Goal: Task Accomplishment & Management: Use online tool/utility

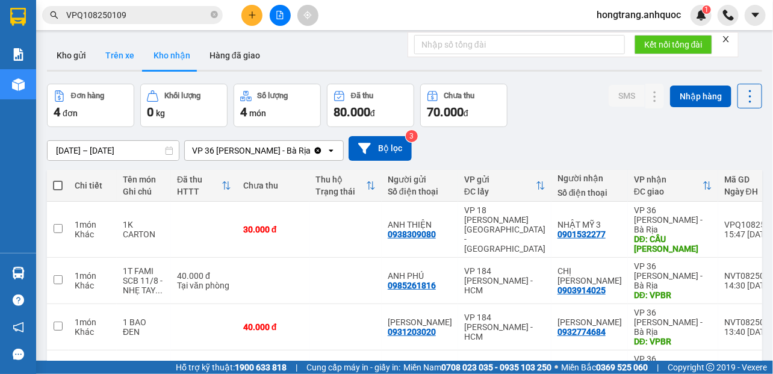
click at [114, 56] on button "Trên xe" at bounding box center [120, 55] width 48 height 29
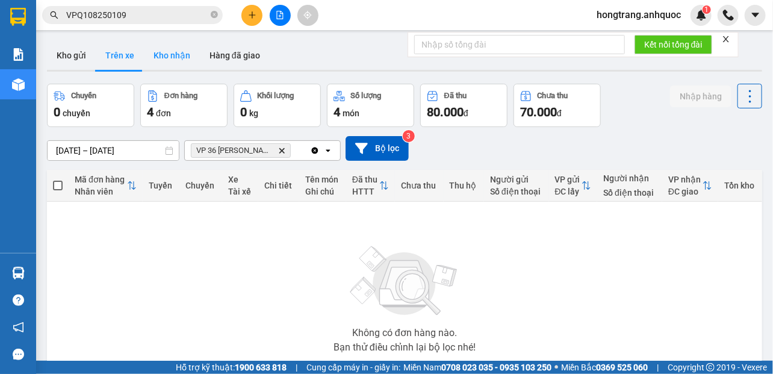
click at [172, 58] on button "Kho nhận" at bounding box center [172, 55] width 56 height 29
type input "[DATE] – [DATE]"
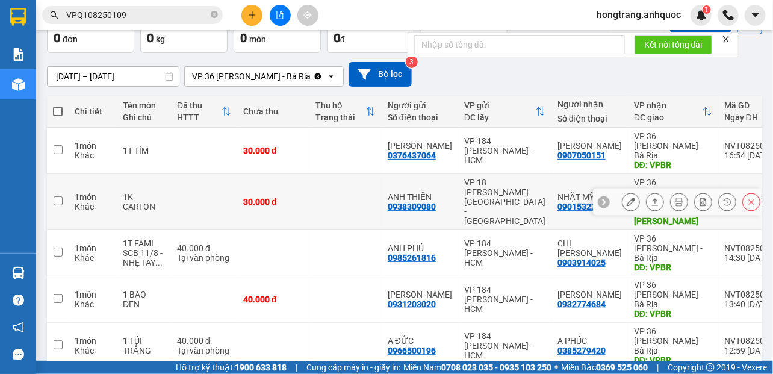
scroll to position [78, 0]
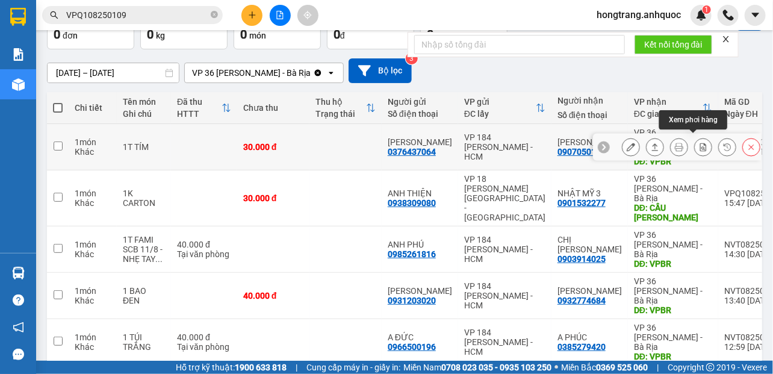
click at [700, 143] on icon at bounding box center [703, 147] width 7 height 8
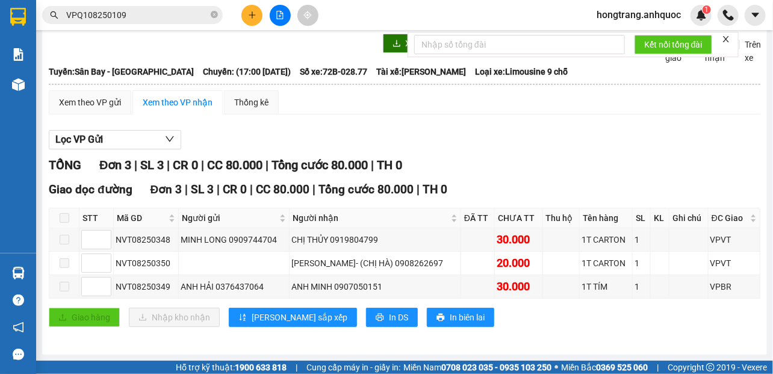
scroll to position [56, 0]
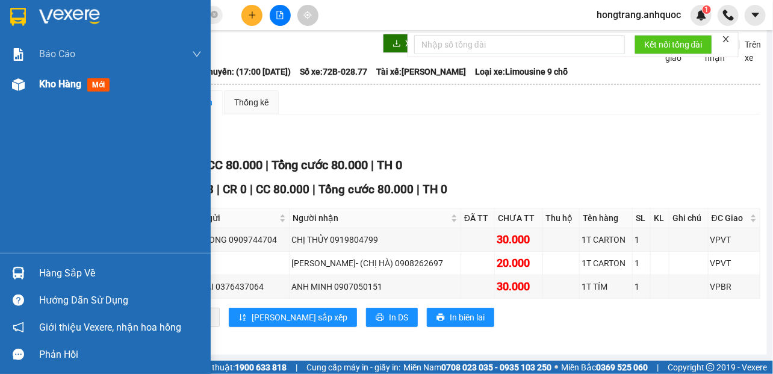
click at [60, 88] on span "Kho hàng" at bounding box center [60, 83] width 42 height 11
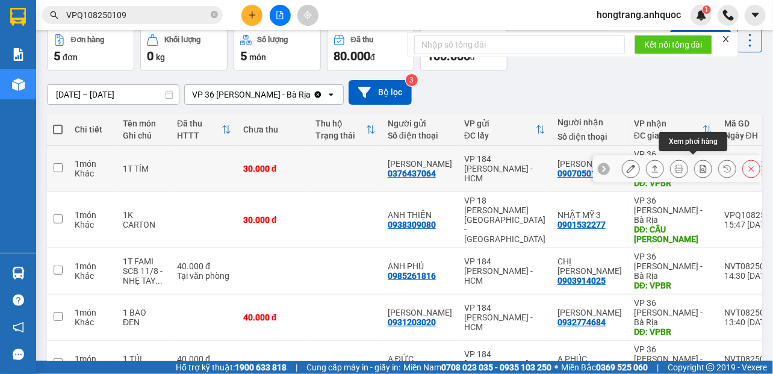
click at [700, 164] on icon at bounding box center [703, 168] width 7 height 8
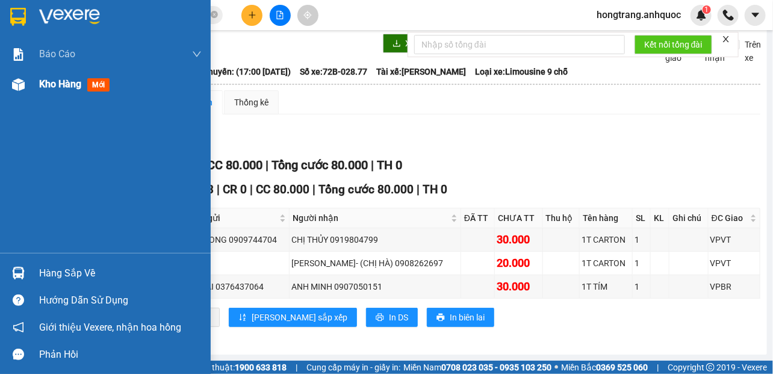
click at [19, 83] on img at bounding box center [18, 84] width 13 height 13
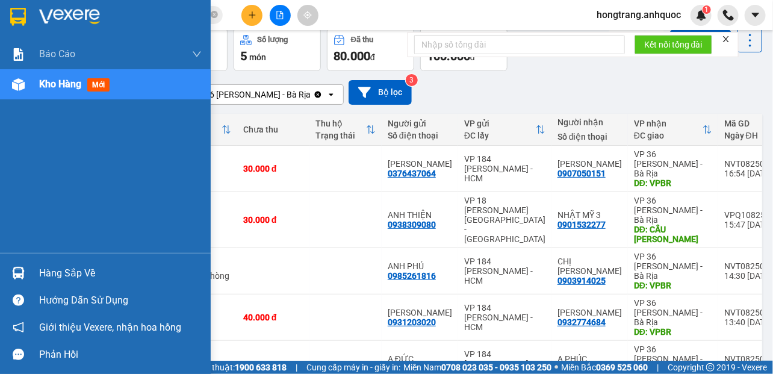
click at [5, 165] on div "Báo cáo Báo cáo dòng tiền (nhân viên) Doanh số tạo đơn theo VP gửi (nhà xe) Doa…" at bounding box center [105, 146] width 211 height 214
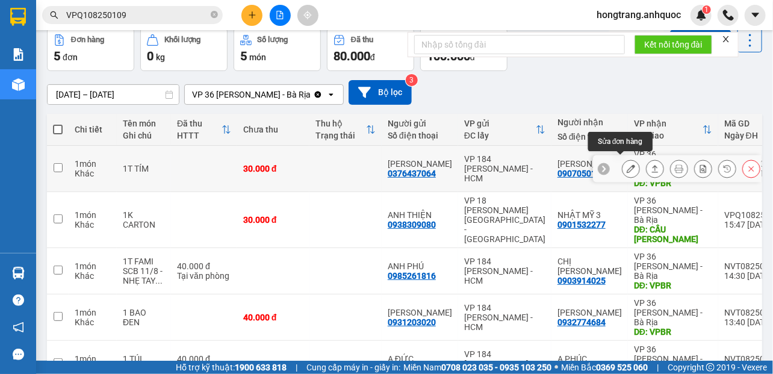
click at [627, 164] on icon at bounding box center [631, 168] width 8 height 8
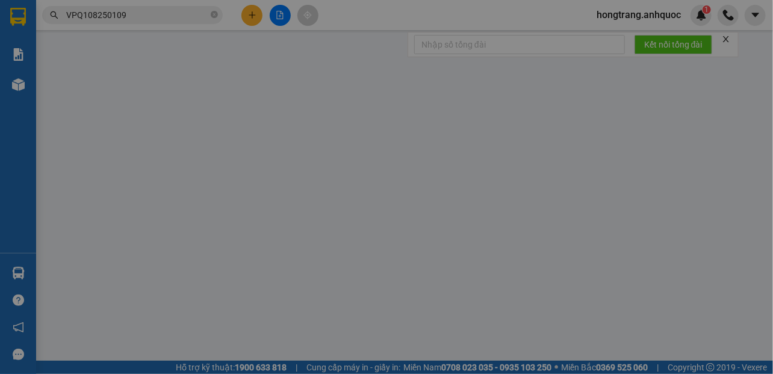
type input "0376437064"
type input "[PERSON_NAME]"
type input "0907050151"
type input "[PERSON_NAME]"
type input "VPBR"
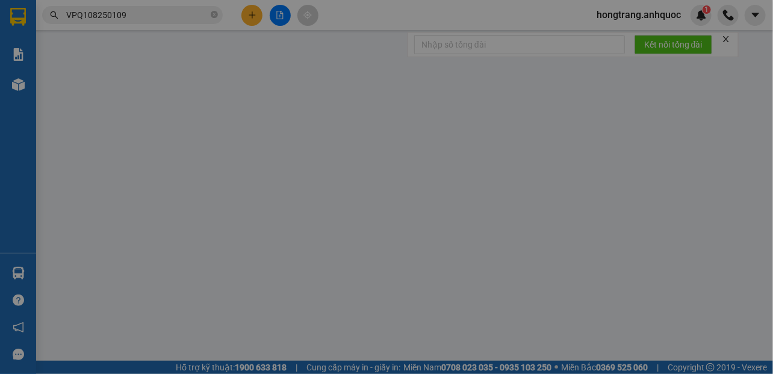
type input "30.000"
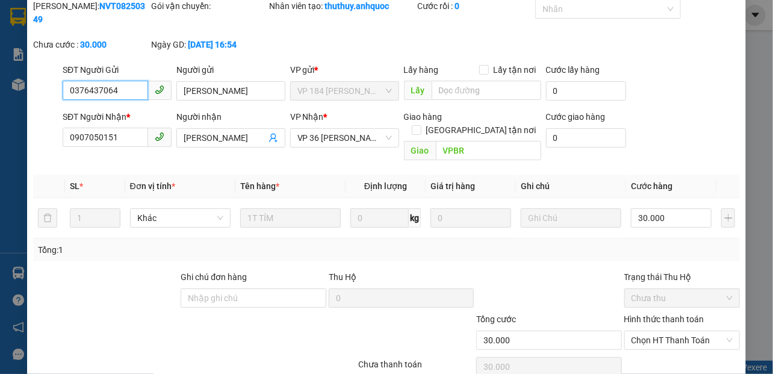
scroll to position [87, 0]
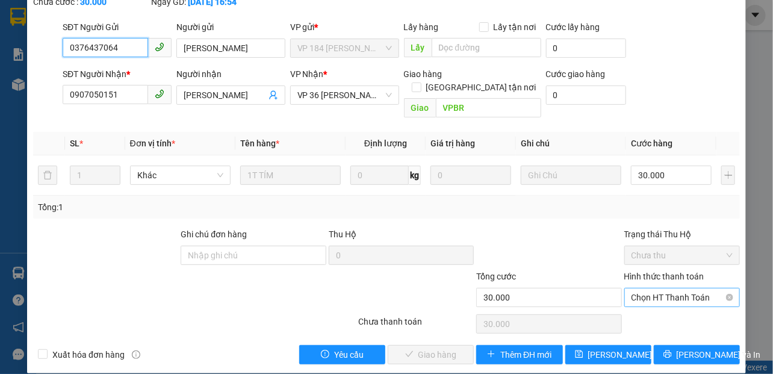
click at [646, 288] on span "Chọn HT Thanh Toán" at bounding box center [681, 297] width 101 height 18
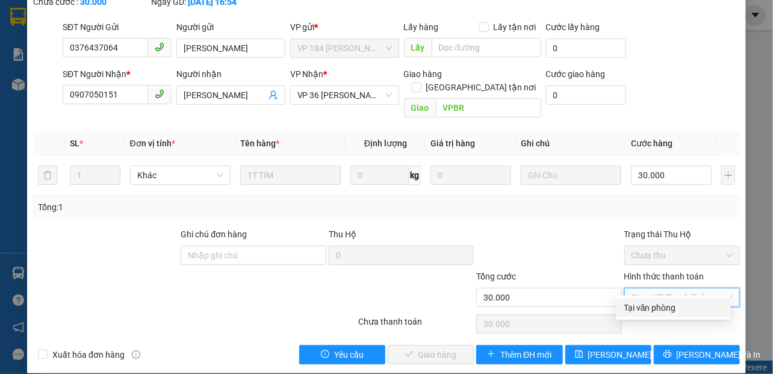
click at [634, 314] on div "Tại văn phòng" at bounding box center [674, 307] width 100 height 13
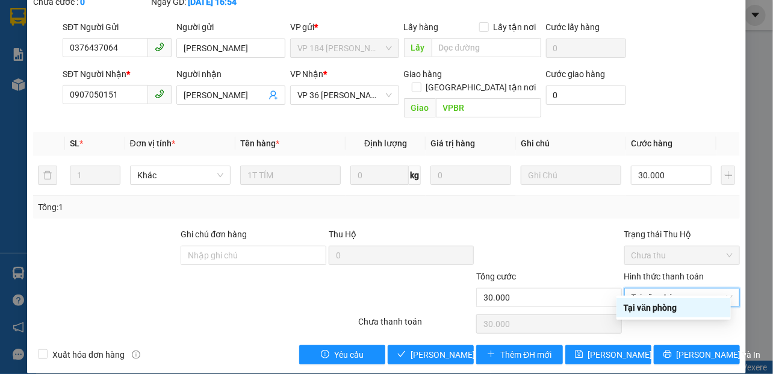
type input "0"
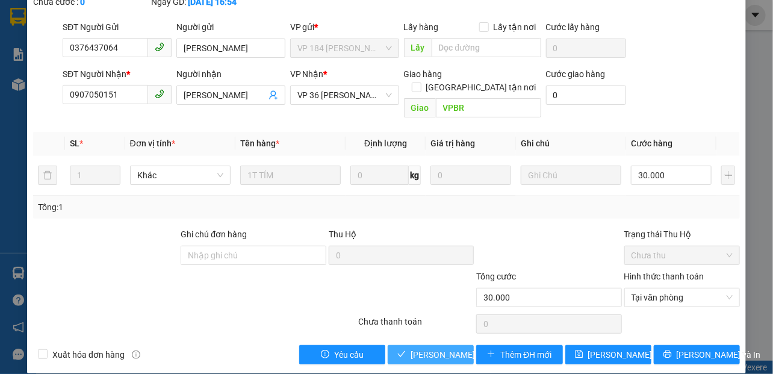
click at [428, 348] on span "[PERSON_NAME] và Giao hàng" at bounding box center [469, 354] width 116 height 13
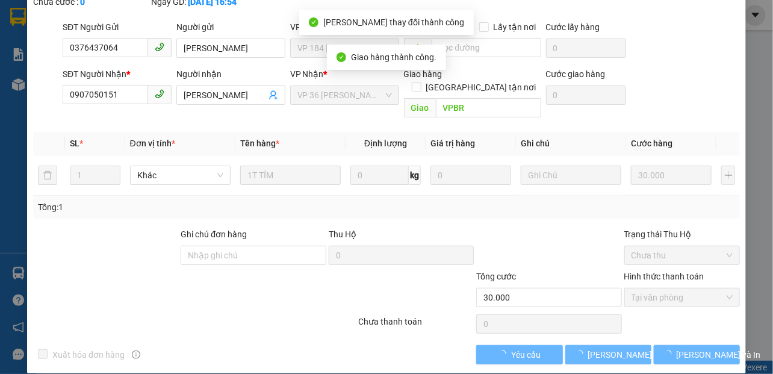
scroll to position [100, 0]
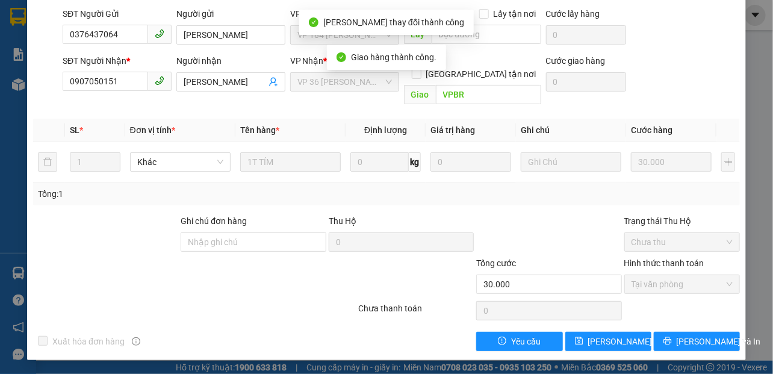
click at [96, 256] on div at bounding box center [135, 277] width 207 height 42
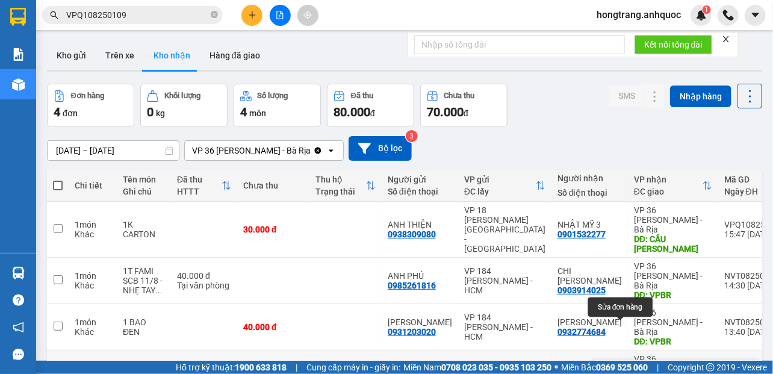
click at [622, 363] on button at bounding box center [630, 373] width 17 height 21
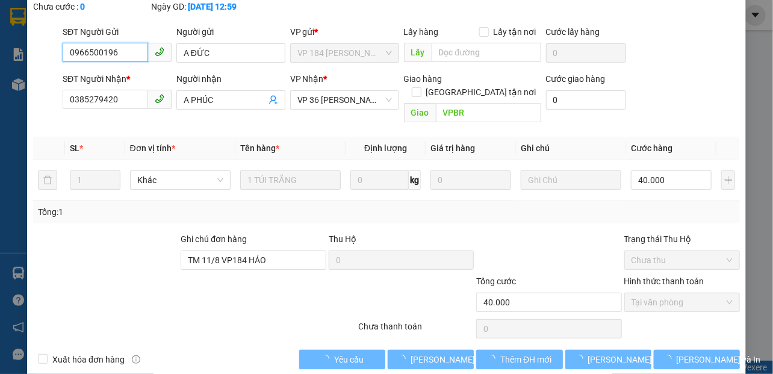
scroll to position [87, 0]
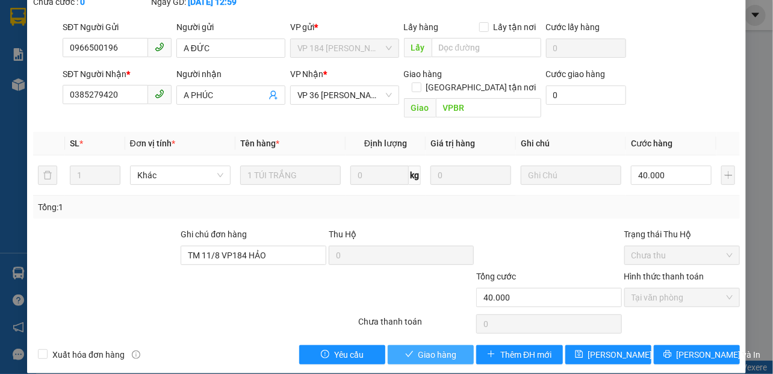
click at [436, 348] on span "Giao hàng" at bounding box center [437, 354] width 39 height 13
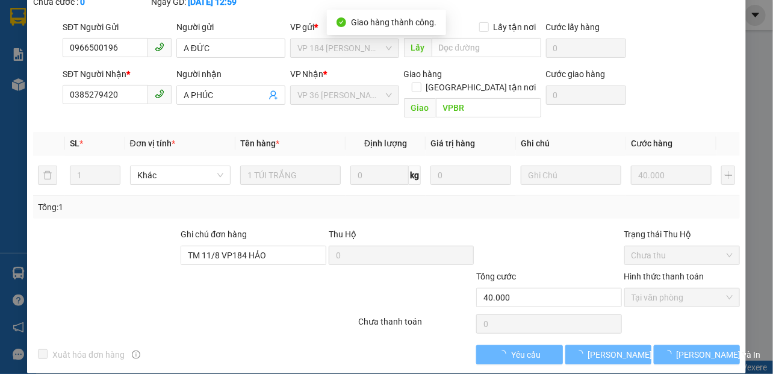
scroll to position [100, 0]
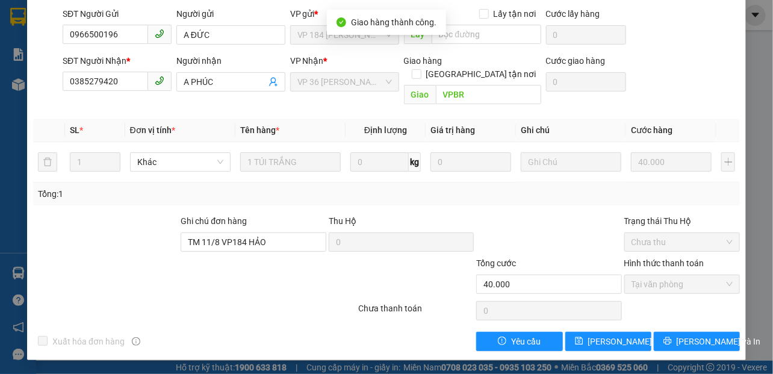
click at [515, 233] on div at bounding box center [548, 235] width 147 height 42
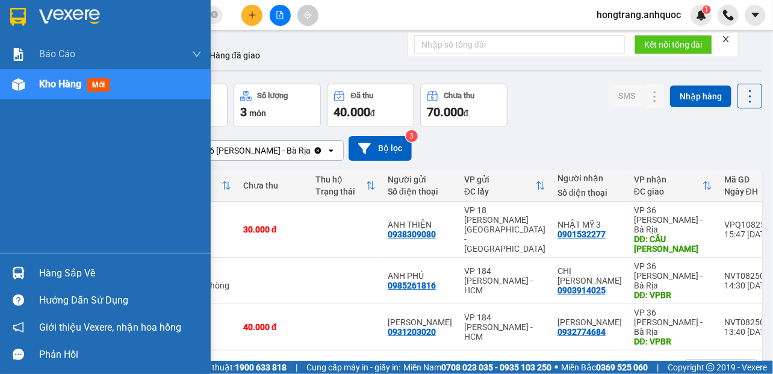
drag, startPoint x: 5, startPoint y: 160, endPoint x: 53, endPoint y: 75, distance: 97.1
click at [5, 159] on div "Báo cáo Báo cáo dòng tiền (nhân viên) Doanh số tạo đơn theo VP gửi (nhà xe) Doa…" at bounding box center [105, 146] width 211 height 214
